Goal: Task Accomplishment & Management: Manage account settings

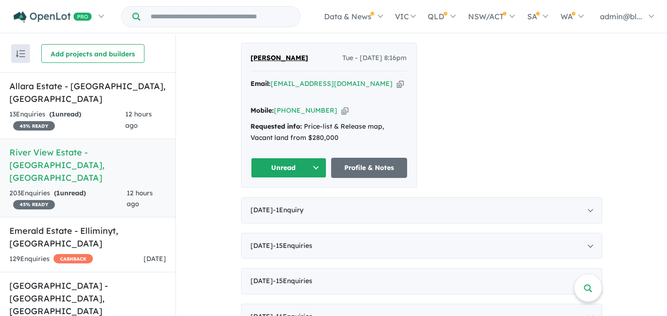
scroll to position [388, 0]
click at [397, 81] on icon "button" at bounding box center [400, 84] width 7 height 10
click at [341, 106] on icon "button" at bounding box center [344, 111] width 7 height 10
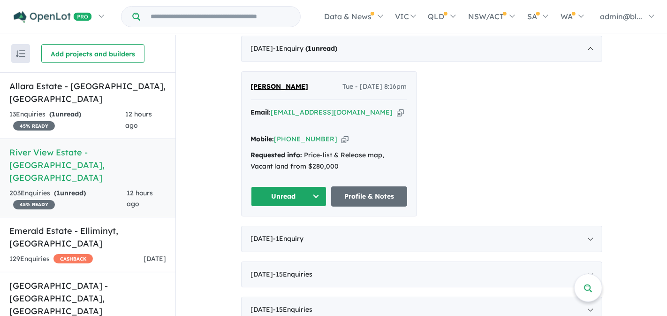
scroll to position [392, 0]
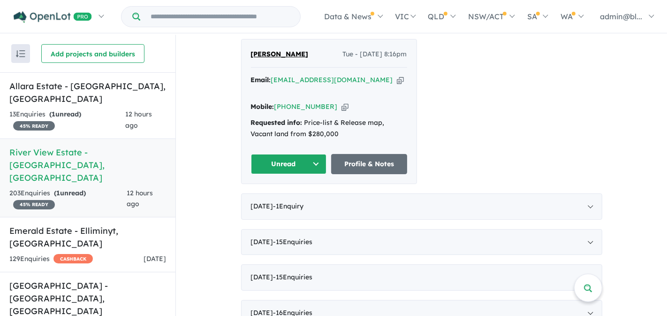
click at [300, 154] on button "Unread" at bounding box center [289, 164] width 76 height 20
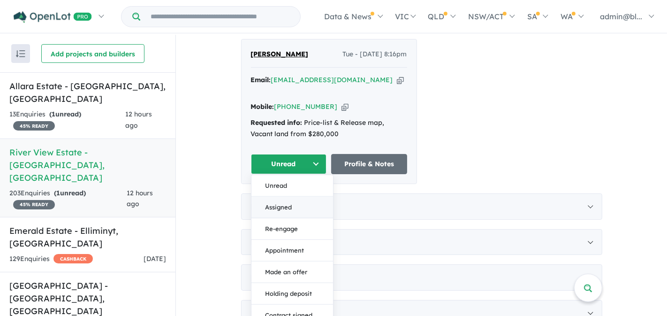
click at [292, 196] on button "Assigned" at bounding box center [292, 207] width 82 height 22
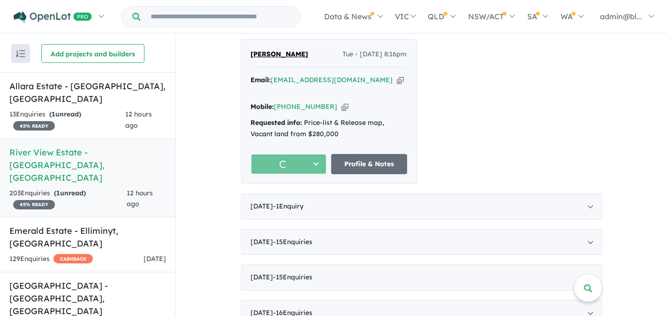
click at [516, 118] on div "[PERSON_NAME] Tue - [DATE] 8:16pm Email: [EMAIL_ADDRESS][DOMAIN_NAME] Copied! M…" at bounding box center [421, 111] width 361 height 145
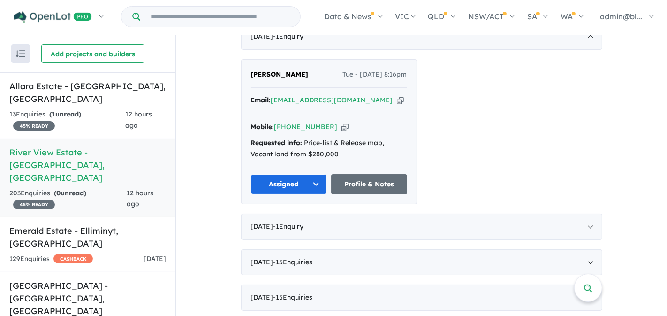
scroll to position [368, 0]
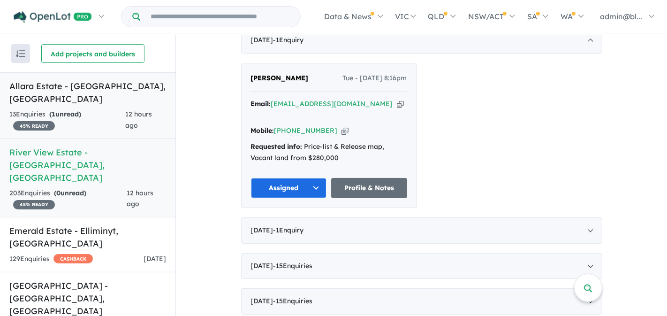
click at [91, 110] on div "13 Enquir ies ( 1 unread) 45 % READY" at bounding box center [67, 120] width 116 height 23
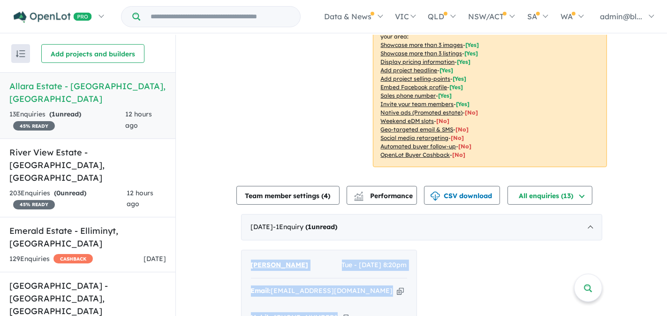
scroll to position [259, 0]
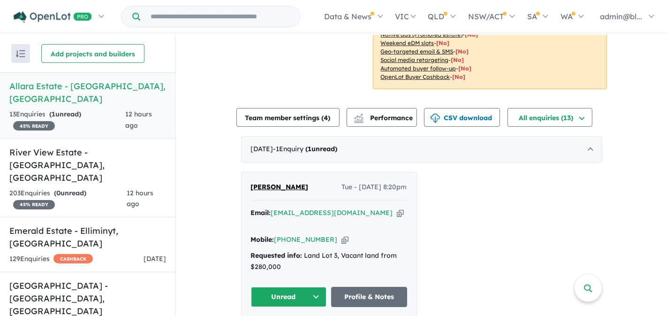
click at [480, 204] on div "[PERSON_NAME] Tue - [DATE] 8:20pm Email: [EMAIL_ADDRESS][DOMAIN_NAME] Copied! M…" at bounding box center [421, 244] width 361 height 145
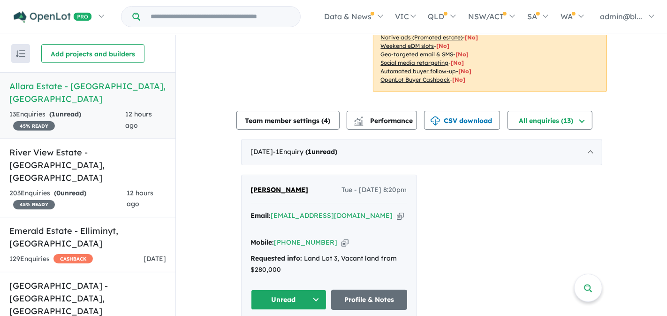
scroll to position [261, 0]
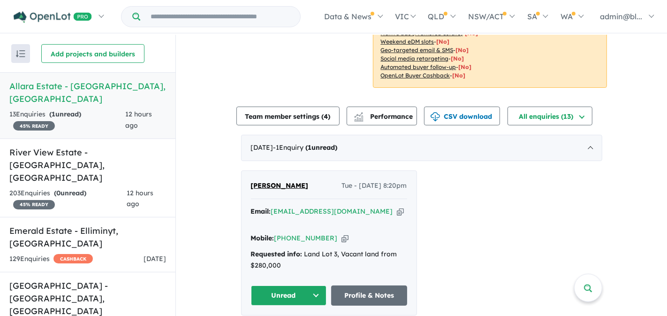
click at [295, 285] on button "Unread" at bounding box center [289, 295] width 76 height 20
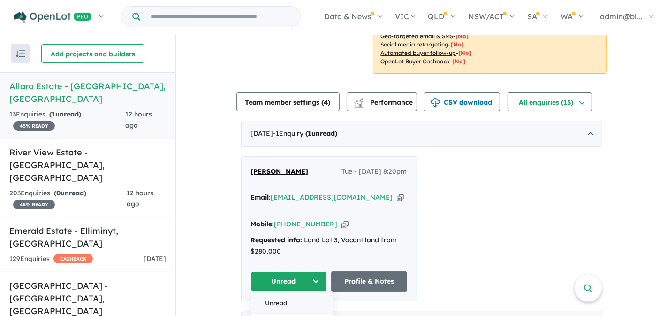
scroll to position [277, 0]
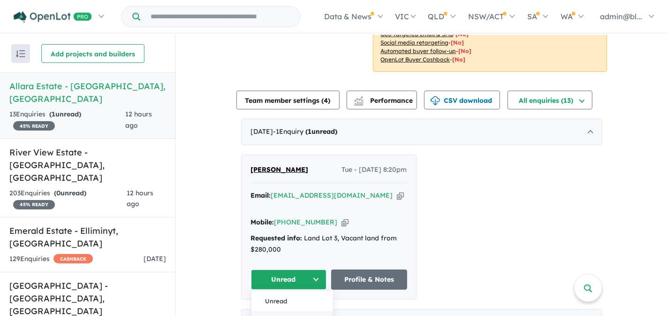
click at [498, 173] on div "[PERSON_NAME] Tue - [DATE] 8:20pm Email: [EMAIL_ADDRESS][DOMAIN_NAME] Copied! M…" at bounding box center [421, 226] width 361 height 145
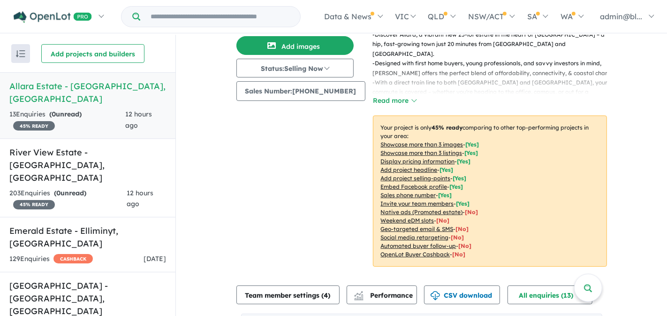
scroll to position [0, 0]
